Goal: Obtain resource: Download file/media

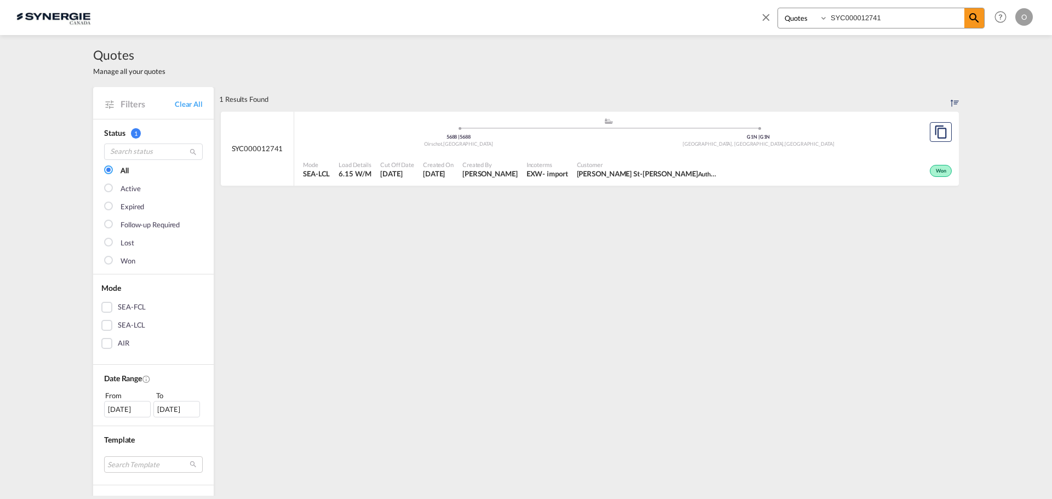
select select "Quotes"
click at [708, 47] on md-content "Bookings Quotes Enquiries SYC000012741 Help Resources Product Release O My Prof…" at bounding box center [526, 249] width 1052 height 499
type input "SYC000013123"
click at [977, 12] on md-icon "icon-magnify" at bounding box center [973, 18] width 13 height 13
click at [481, 171] on span "[PERSON_NAME]" at bounding box center [490, 174] width 55 height 10
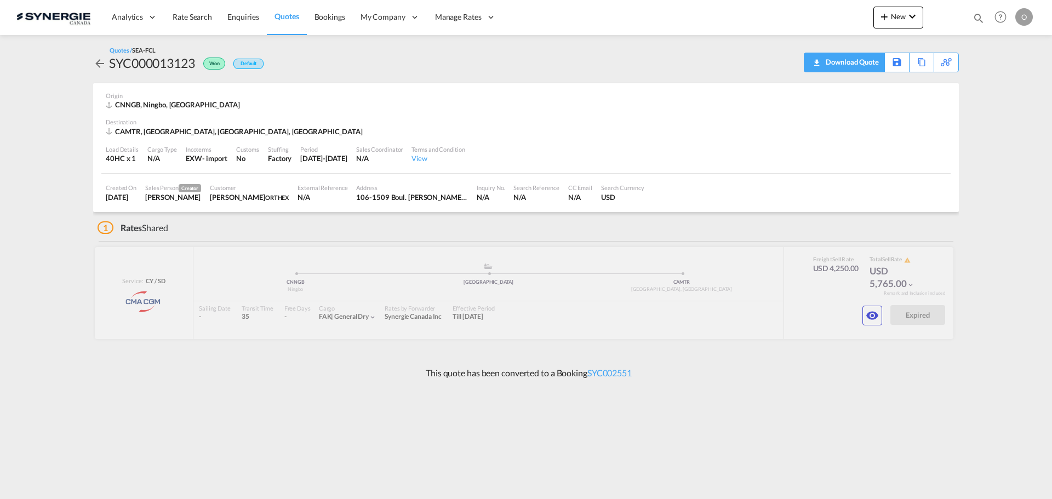
click at [858, 60] on div "Download Quote" at bounding box center [851, 62] width 56 height 18
